Goal: Task Accomplishment & Management: Manage account settings

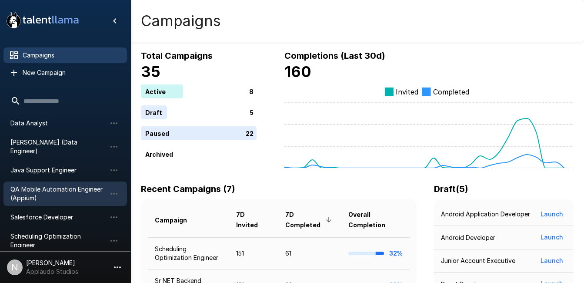
scroll to position [20, 0]
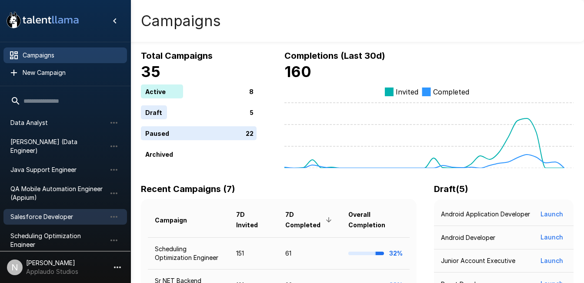
click at [56, 212] on span "Salesforce Developer" at bounding box center [58, 216] width 96 height 9
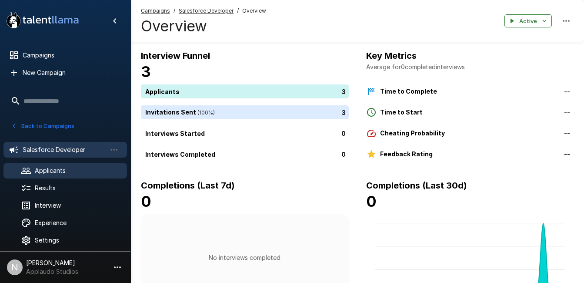
click at [65, 167] on span "Applicants" at bounding box center [77, 170] width 85 height 9
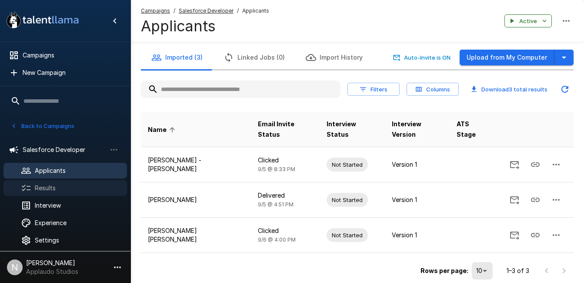
click at [30, 187] on icon at bounding box center [26, 187] width 9 height 7
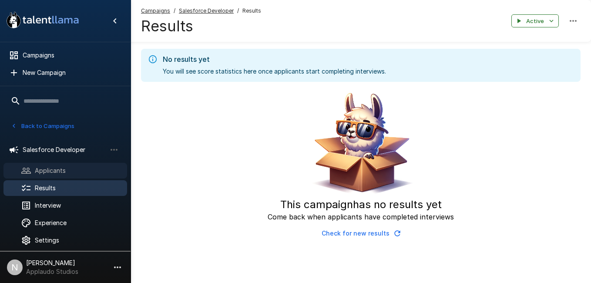
click at [60, 169] on span "Applicants" at bounding box center [77, 170] width 85 height 9
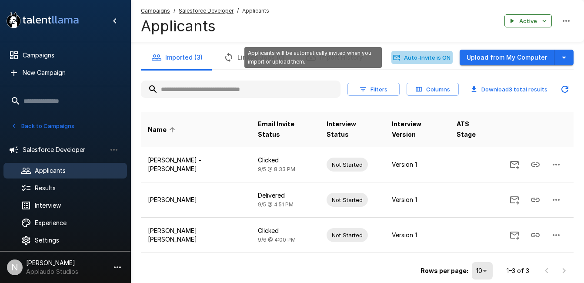
click at [442, 56] on button "Auto-Invite is ON" at bounding box center [422, 57] width 61 height 13
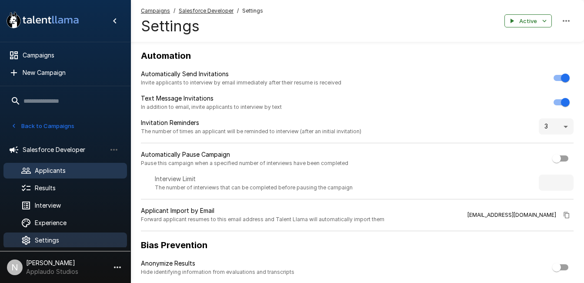
click at [65, 167] on span "Applicants" at bounding box center [77, 170] width 85 height 9
